Goal: Transaction & Acquisition: Obtain resource

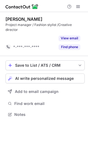
scroll to position [97, 88]
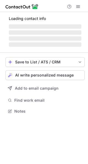
scroll to position [106, 88]
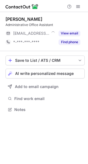
scroll to position [106, 88]
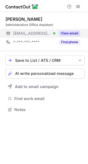
click at [70, 33] on button "View email" at bounding box center [69, 33] width 22 height 5
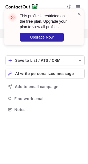
click at [78, 13] on span at bounding box center [79, 13] width 4 height 5
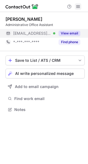
click at [77, 5] on span at bounding box center [78, 6] width 4 height 4
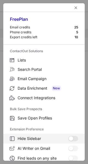
scroll to position [64, 0]
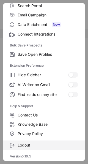
click at [37, 146] on span "Logout" at bounding box center [48, 145] width 60 height 5
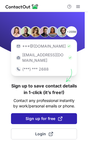
click at [44, 116] on span "Sign up for free" at bounding box center [43, 118] width 37 height 5
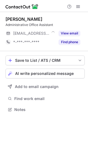
scroll to position [106, 88]
click at [78, 4] on span at bounding box center [78, 6] width 4 height 4
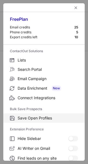
scroll to position [64, 0]
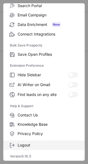
click at [35, 143] on span "Logout" at bounding box center [48, 145] width 60 height 5
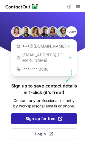
click at [40, 113] on button "Sign up for free" at bounding box center [44, 118] width 66 height 11
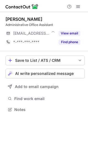
scroll to position [106, 88]
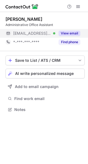
click at [74, 29] on div "View email" at bounding box center [67, 33] width 25 height 9
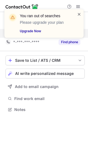
click at [79, 12] on span at bounding box center [79, 13] width 4 height 5
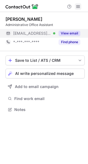
click at [78, 4] on span at bounding box center [78, 6] width 4 height 4
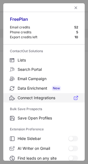
scroll to position [64, 0]
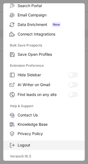
click at [31, 143] on span "Logout" at bounding box center [48, 145] width 60 height 5
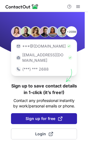
click at [44, 116] on span "Sign up for free" at bounding box center [43, 118] width 37 height 5
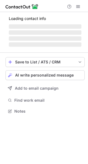
scroll to position [106, 88]
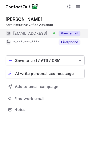
click at [69, 31] on button "View email" at bounding box center [69, 33] width 22 height 5
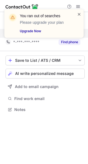
click at [78, 14] on span at bounding box center [79, 13] width 4 height 5
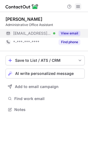
click at [77, 5] on span at bounding box center [78, 6] width 4 height 4
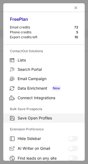
scroll to position [64, 0]
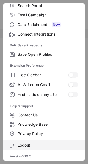
click at [45, 146] on span "Logout" at bounding box center [48, 145] width 60 height 5
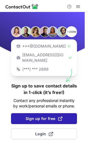
click at [44, 113] on button "Sign up for free" at bounding box center [44, 118] width 66 height 11
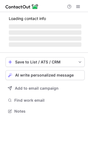
scroll to position [106, 88]
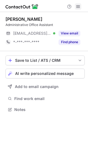
click at [76, 6] on span at bounding box center [78, 6] width 4 height 4
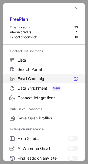
scroll to position [64, 0]
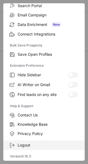
click at [40, 144] on span "Logout" at bounding box center [48, 145] width 60 height 5
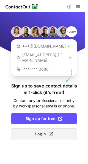
click at [36, 131] on span "Login" at bounding box center [44, 133] width 18 height 5
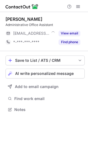
scroll to position [106, 88]
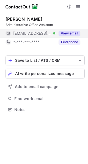
click at [67, 35] on button "View email" at bounding box center [69, 33] width 22 height 5
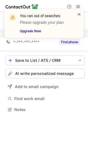
click at [79, 14] on span at bounding box center [79, 13] width 4 height 5
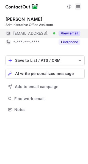
click at [77, 4] on span at bounding box center [78, 6] width 4 height 4
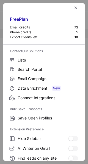
scroll to position [64, 0]
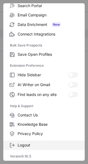
click at [37, 144] on span "Logout" at bounding box center [48, 145] width 60 height 5
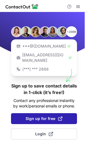
click at [43, 113] on button "Sign up for free" at bounding box center [44, 118] width 66 height 11
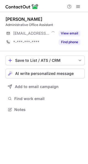
scroll to position [3, 3]
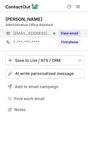
click at [73, 34] on button "View email" at bounding box center [69, 33] width 22 height 5
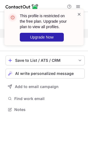
click at [78, 12] on span at bounding box center [79, 13] width 4 height 5
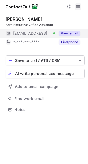
click at [75, 4] on button at bounding box center [77, 6] width 7 height 7
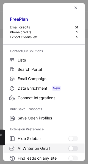
scroll to position [64, 0]
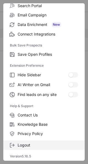
click at [45, 141] on label "Logout" at bounding box center [43, 145] width 81 height 9
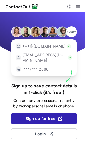
click at [41, 113] on button "Sign up for free" at bounding box center [44, 118] width 66 height 11
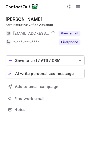
scroll to position [106, 88]
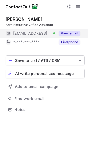
click at [65, 33] on button "View email" at bounding box center [69, 33] width 22 height 5
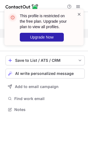
click at [78, 15] on span at bounding box center [79, 13] width 4 height 5
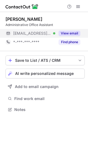
click at [70, 30] on div "View email" at bounding box center [67, 33] width 25 height 9
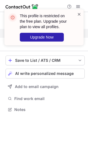
click at [78, 13] on span at bounding box center [79, 13] width 4 height 5
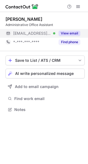
click at [78, 4] on span at bounding box center [78, 6] width 4 height 4
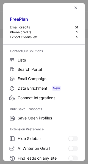
scroll to position [64, 0]
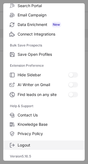
click at [39, 144] on span "Logout" at bounding box center [48, 145] width 60 height 5
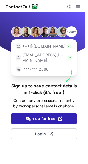
click at [41, 116] on span "Sign up for free" at bounding box center [43, 118] width 37 height 5
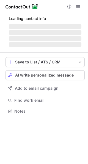
scroll to position [106, 88]
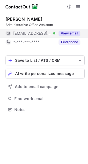
click at [67, 30] on div "View email" at bounding box center [67, 33] width 25 height 9
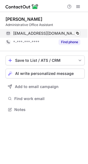
click at [79, 30] on div "a.rambaldi@sitespa.it Verified Copy" at bounding box center [42, 33] width 74 height 9
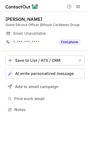
scroll to position [106, 88]
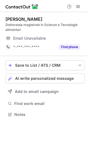
scroll to position [111, 88]
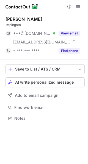
scroll to position [115, 88]
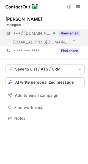
click at [68, 30] on div "View email" at bounding box center [67, 33] width 25 height 9
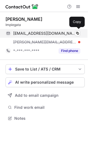
click at [76, 30] on div "eli_co85@yahoo.it Verified Copy" at bounding box center [42, 33] width 74 height 9
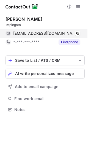
scroll to position [106, 88]
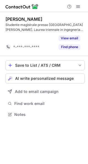
scroll to position [102, 88]
